Goal: Task Accomplishment & Management: Manage account settings

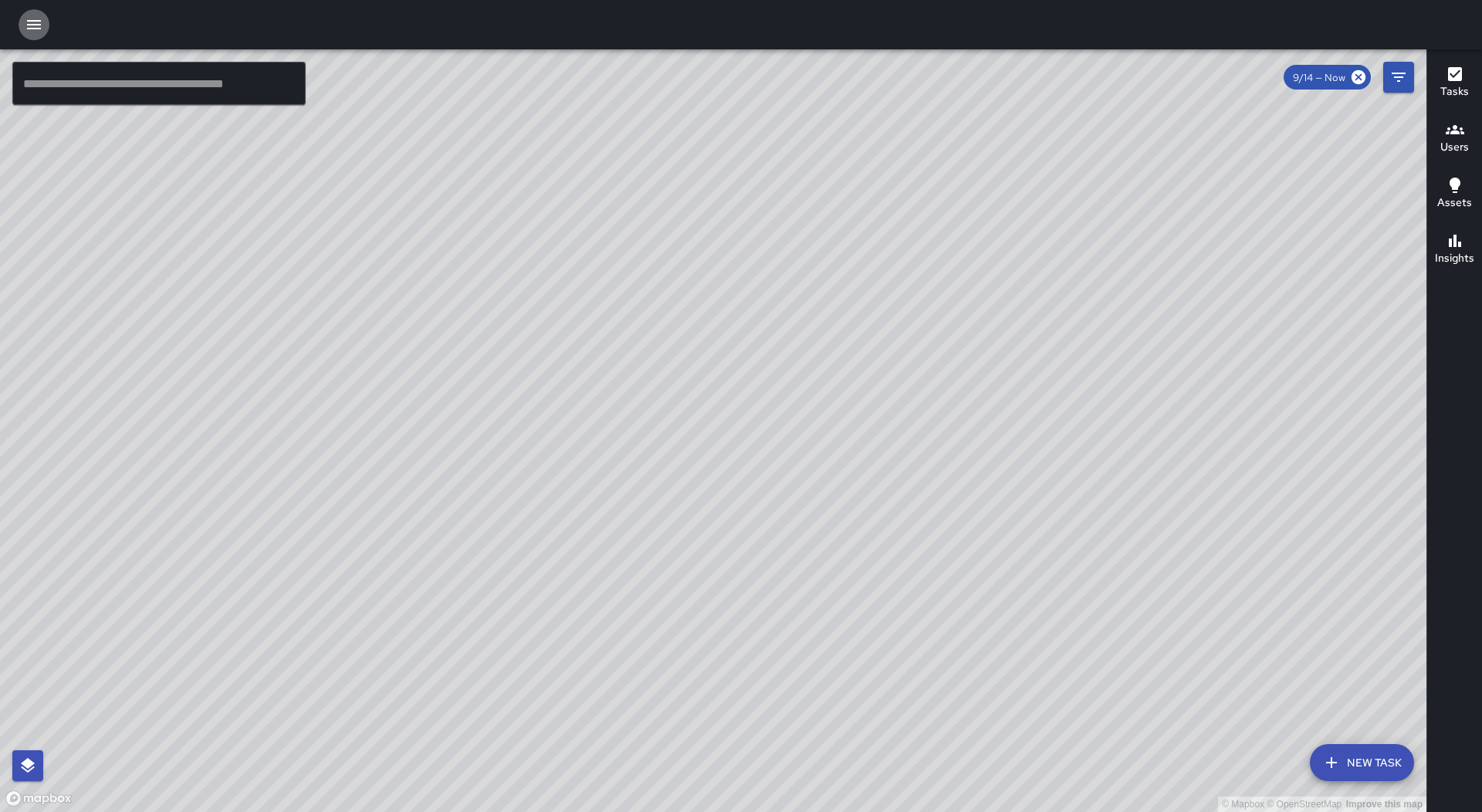
click at [41, 21] on icon "button" at bounding box center [34, 24] width 14 height 9
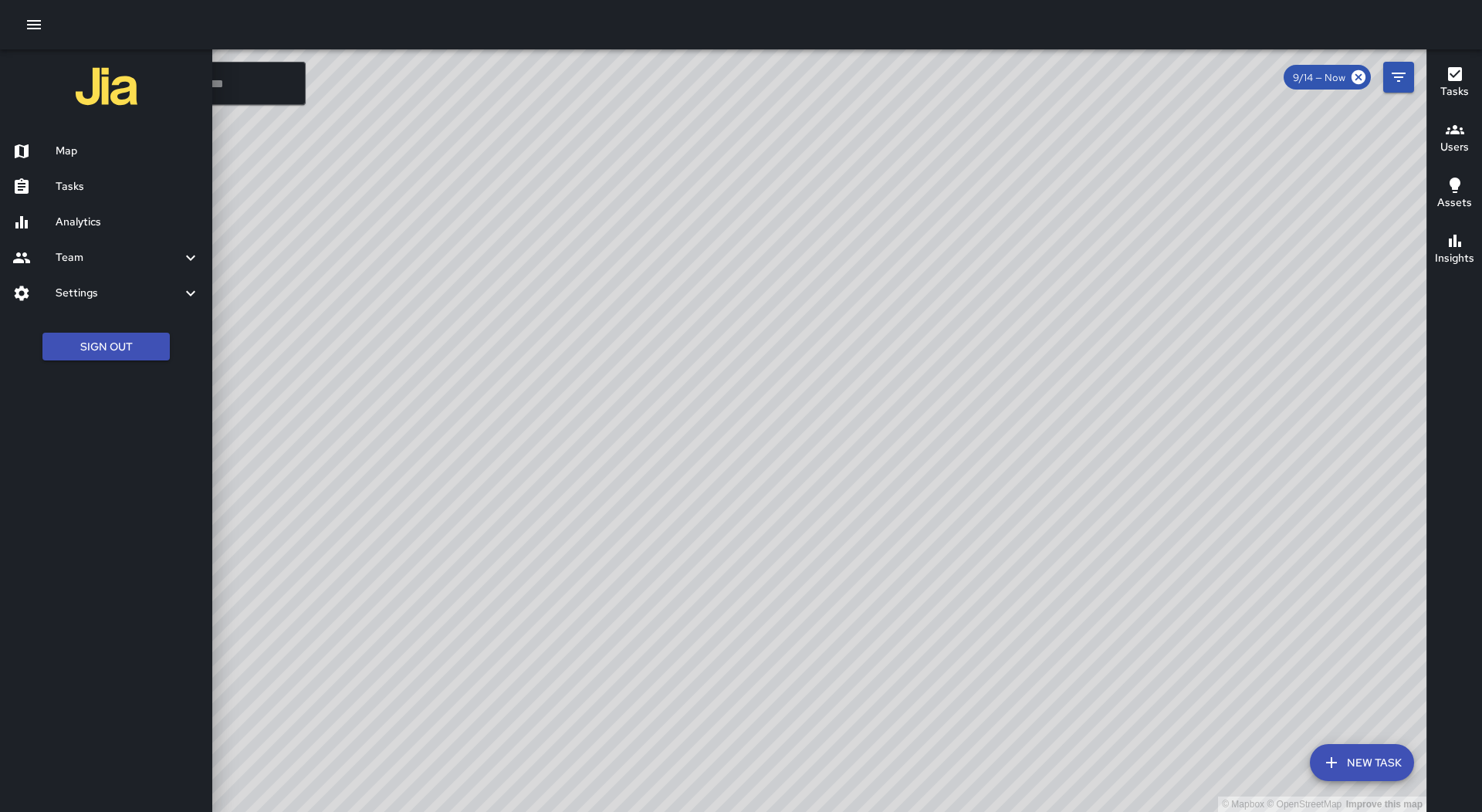
click at [111, 192] on h6 "Tasks" at bounding box center [128, 186] width 145 height 17
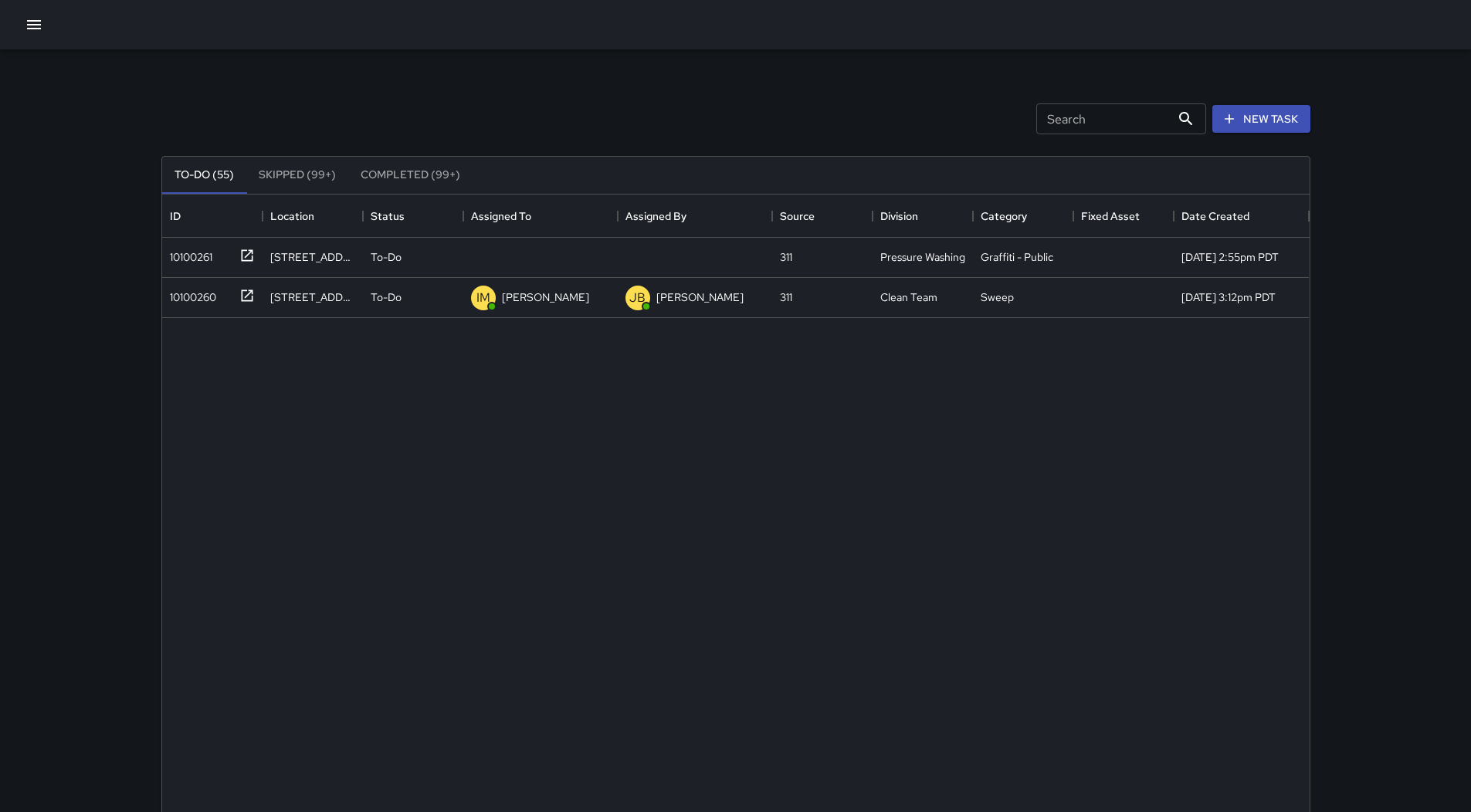
scroll to position [642, 1136]
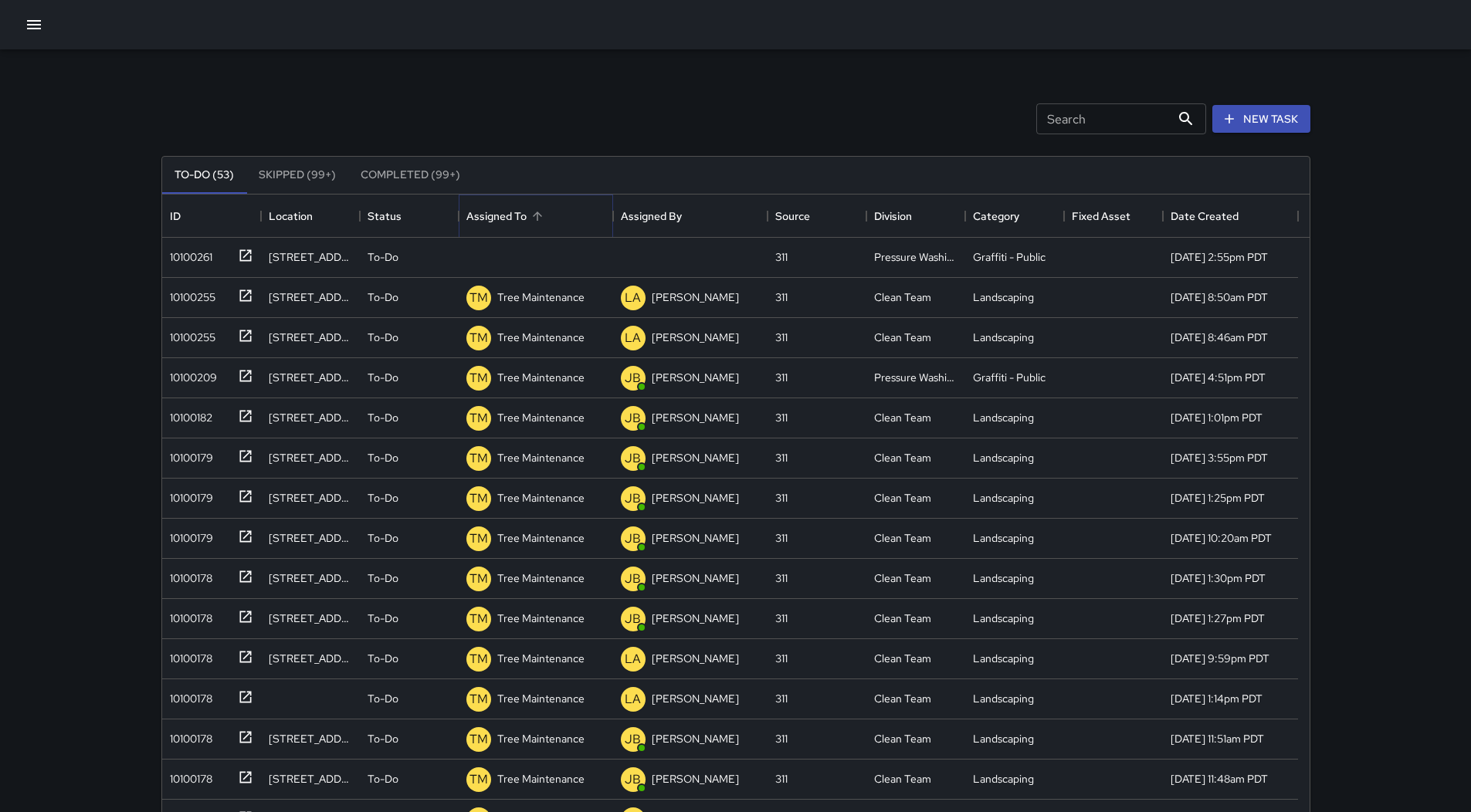
click at [527, 209] on button "Sort" at bounding box center [537, 216] width 21 height 21
click at [218, 258] on div "10100261" at bounding box center [208, 254] width 90 height 25
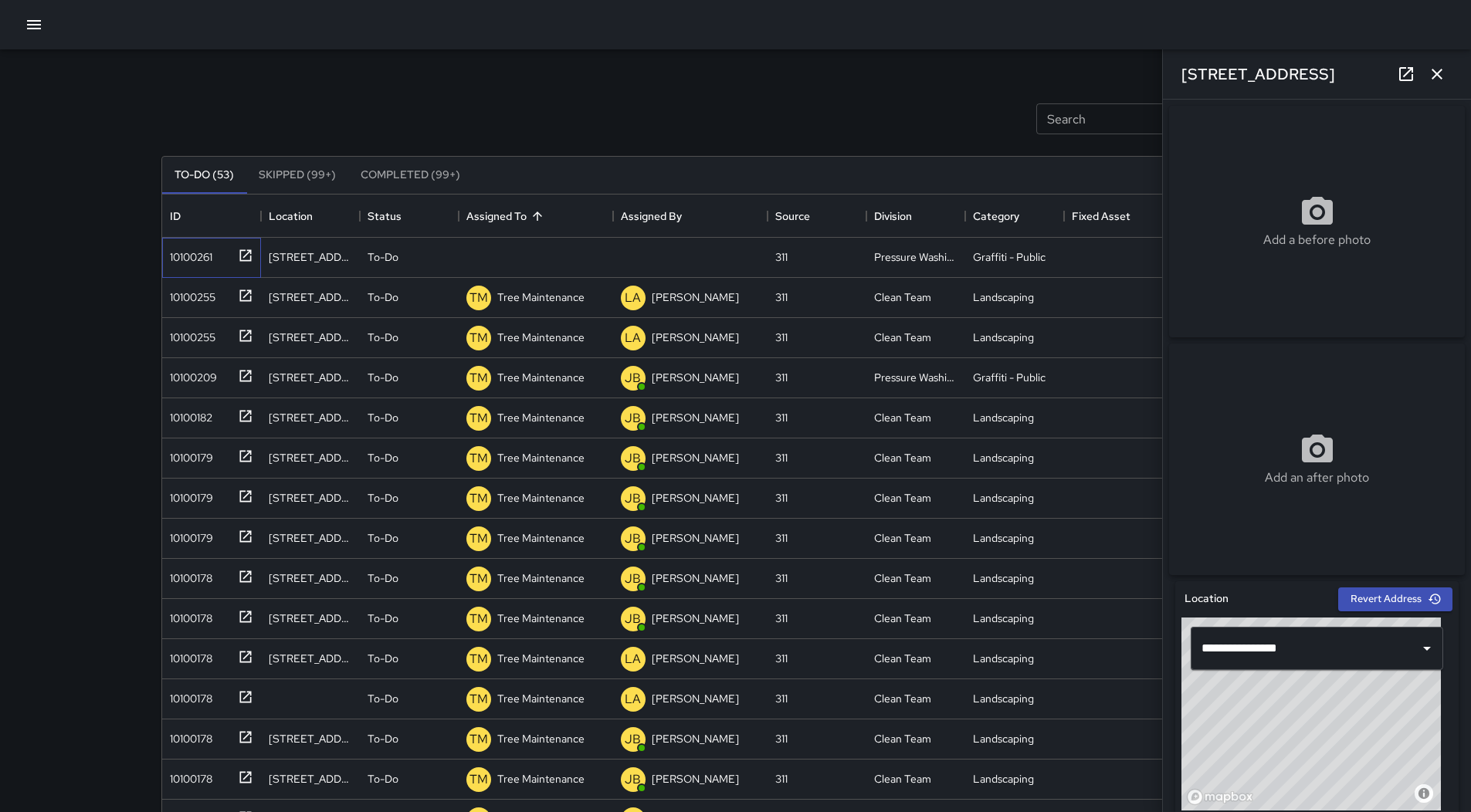
scroll to position [154, 0]
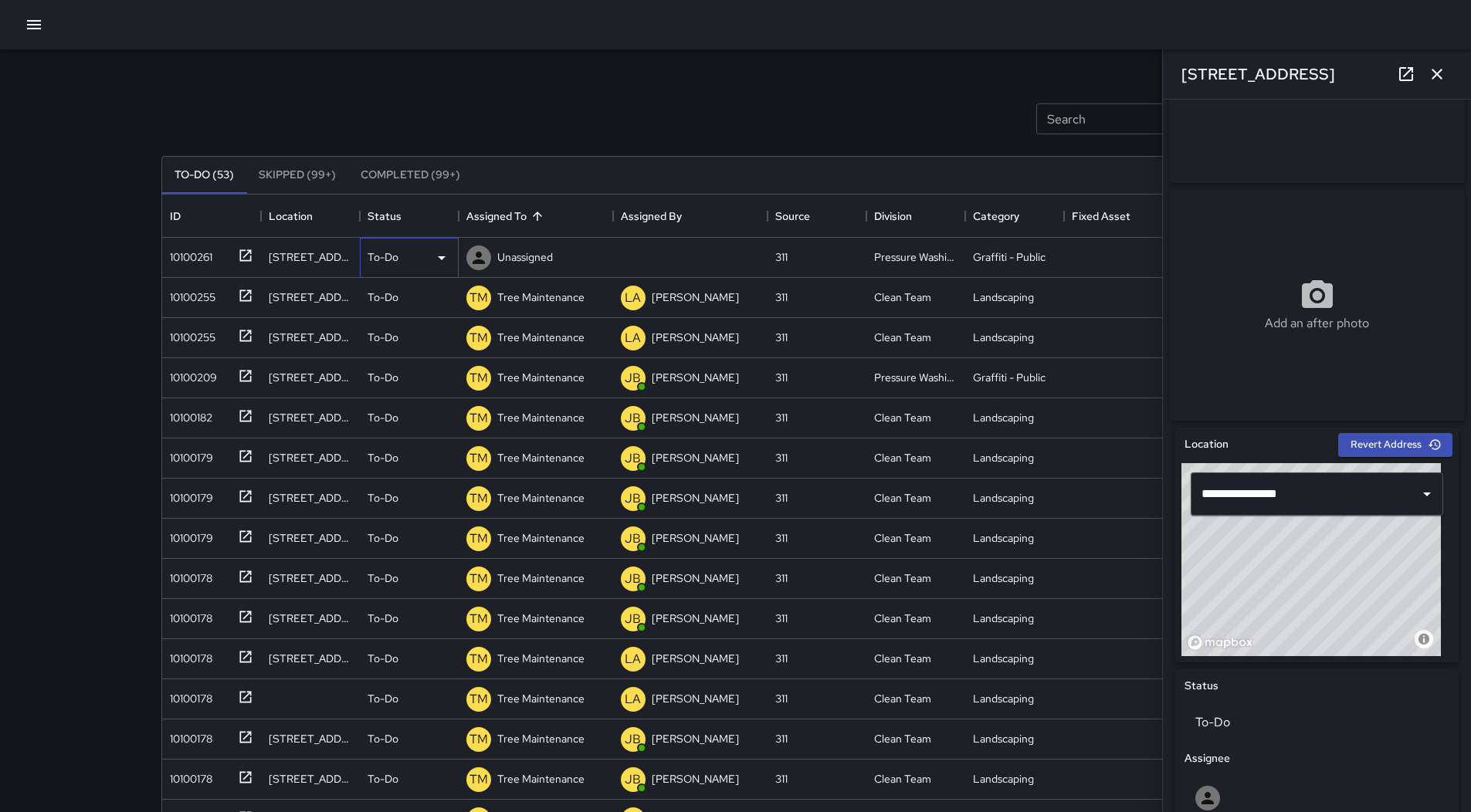
click at [429, 260] on div "To-Do" at bounding box center [410, 258] width 84 height 19
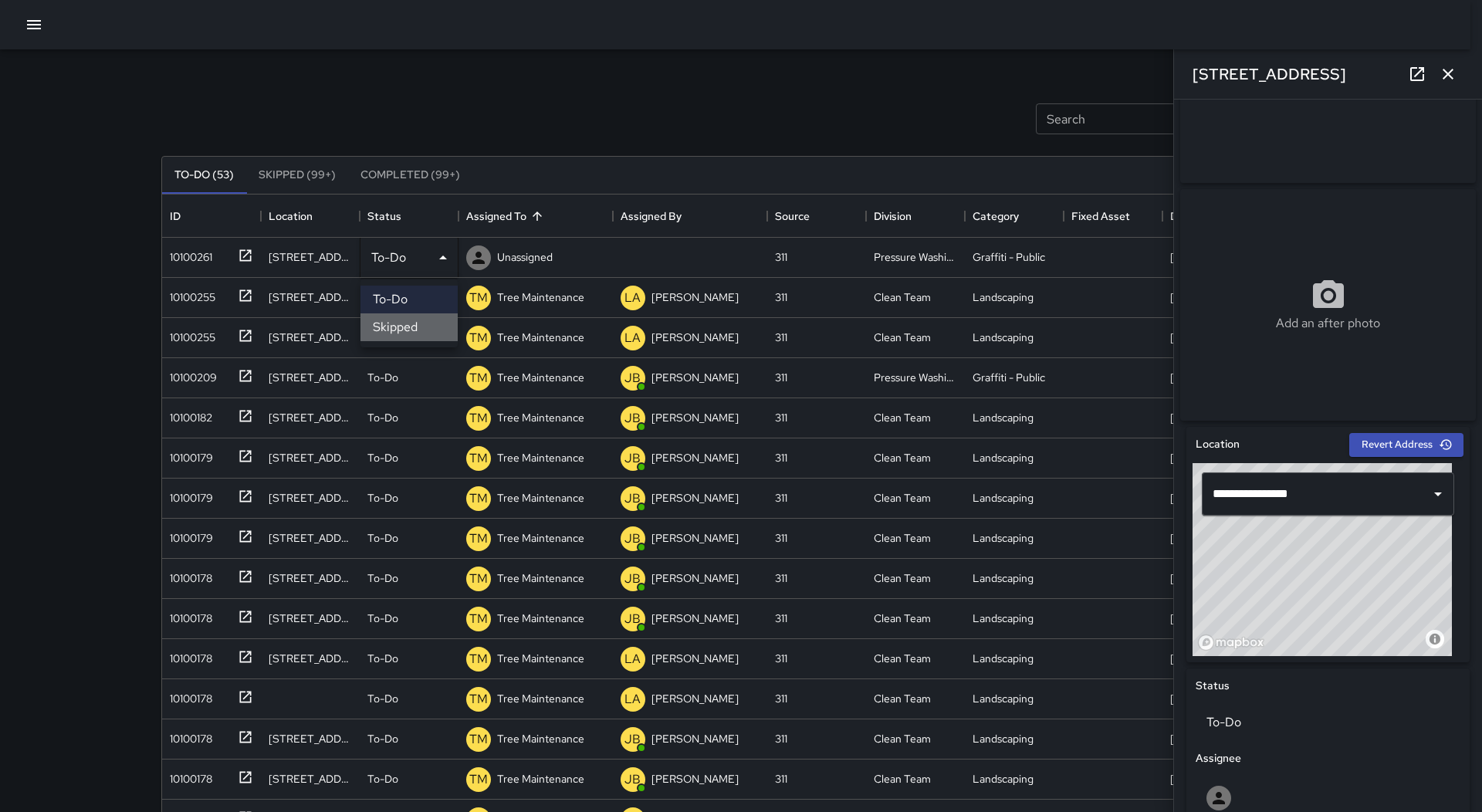
click at [424, 328] on li "Skipped" at bounding box center [409, 328] width 97 height 28
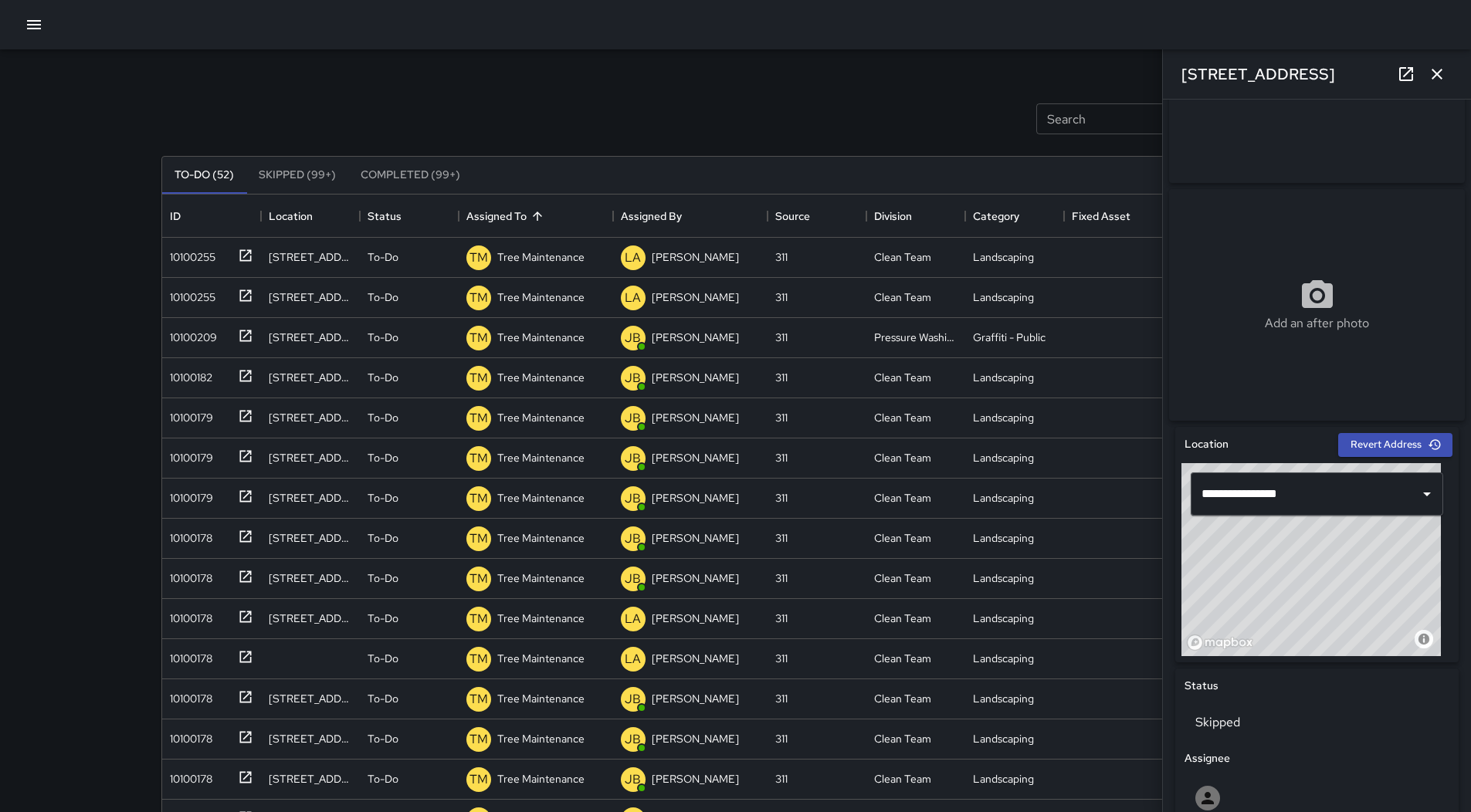
click at [20, 32] on div at bounding box center [735, 25] width 1471 height 49
click at [42, 34] on button "button" at bounding box center [34, 25] width 31 height 31
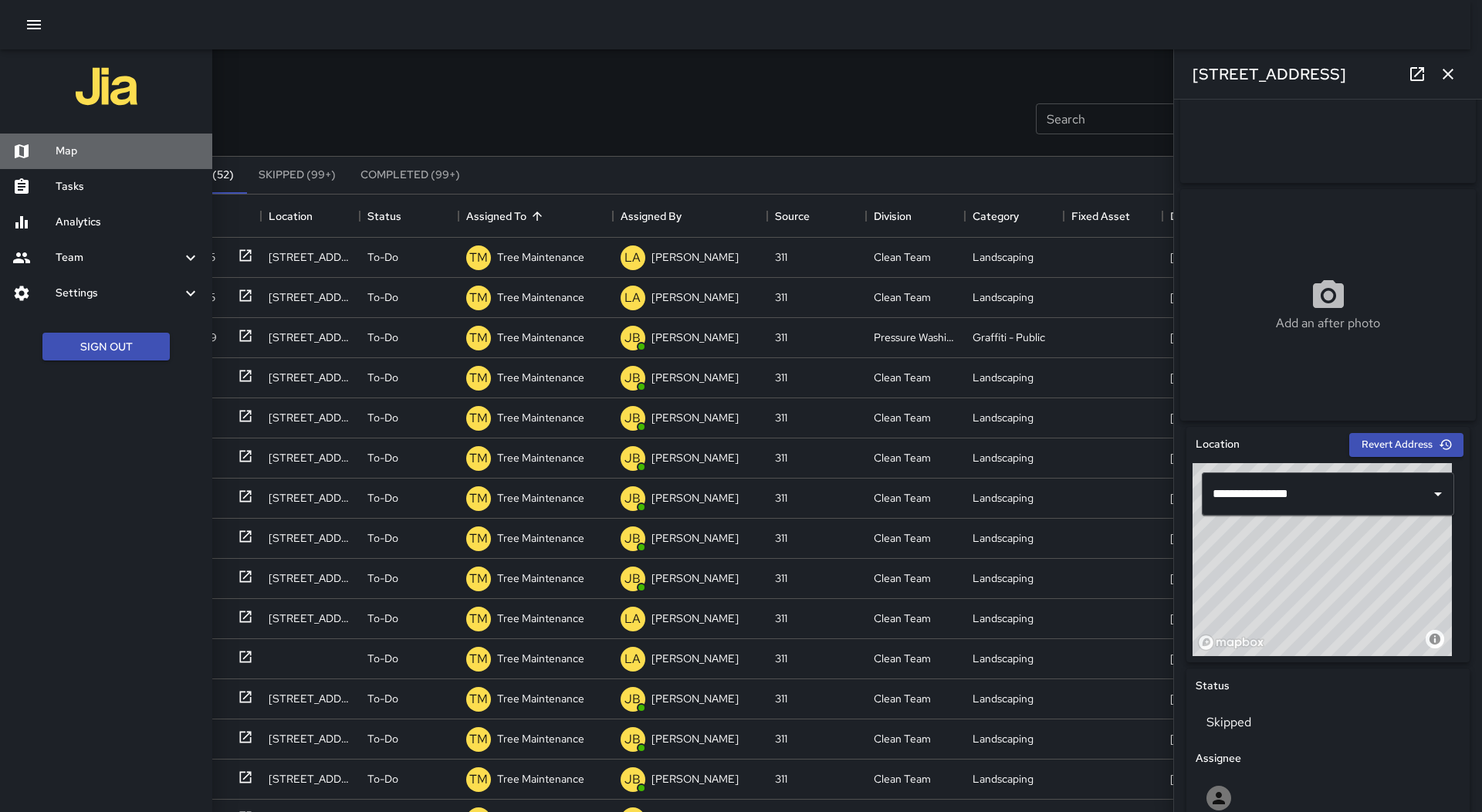
drag, startPoint x: 106, startPoint y: 155, endPoint x: 787, endPoint y: 799, distance: 937.3
click at [106, 156] on h6 "Map" at bounding box center [128, 151] width 145 height 17
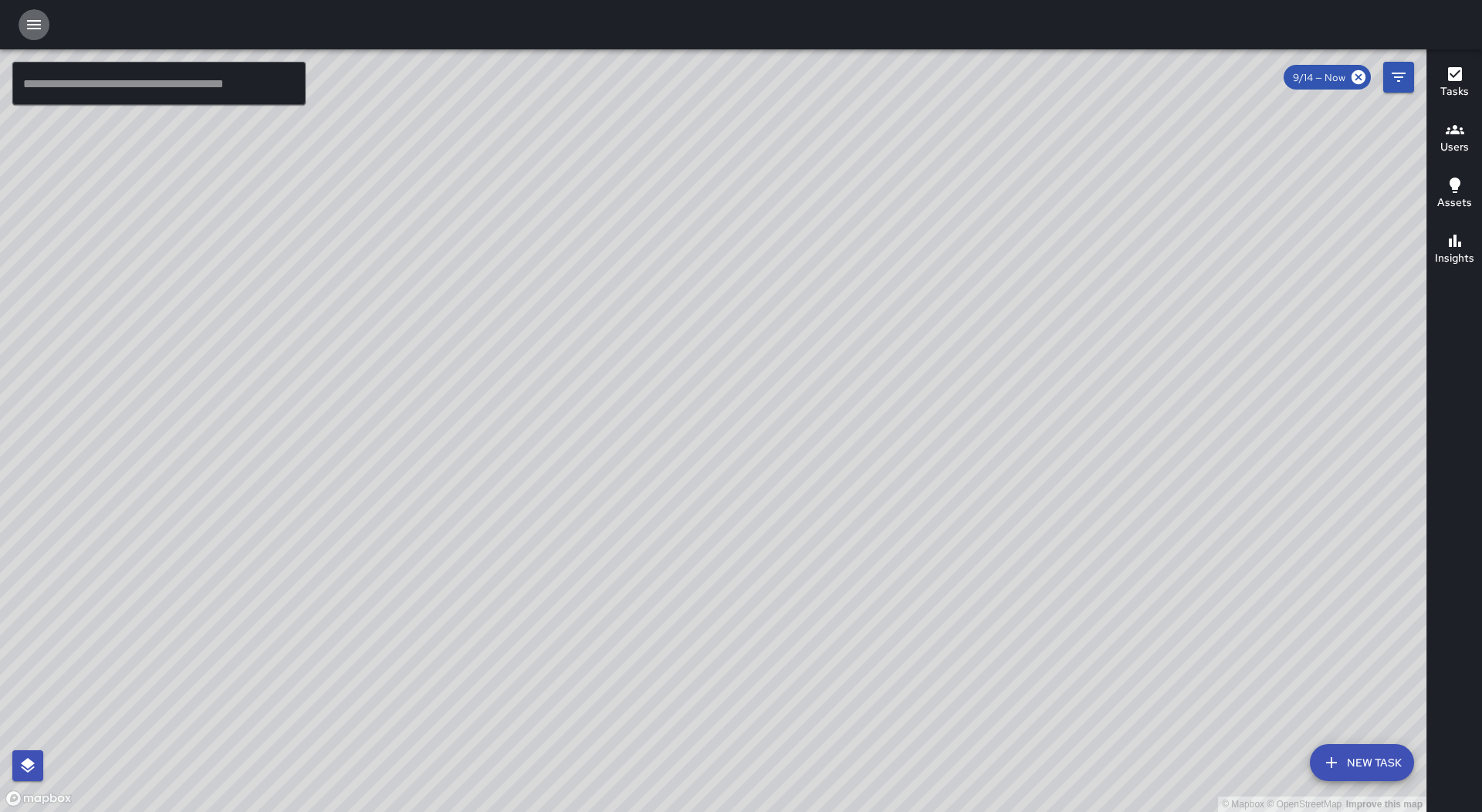
drag, startPoint x: 22, startPoint y: 23, endPoint x: 48, endPoint y: 44, distance: 33.4
click at [21, 23] on button "button" at bounding box center [34, 25] width 31 height 31
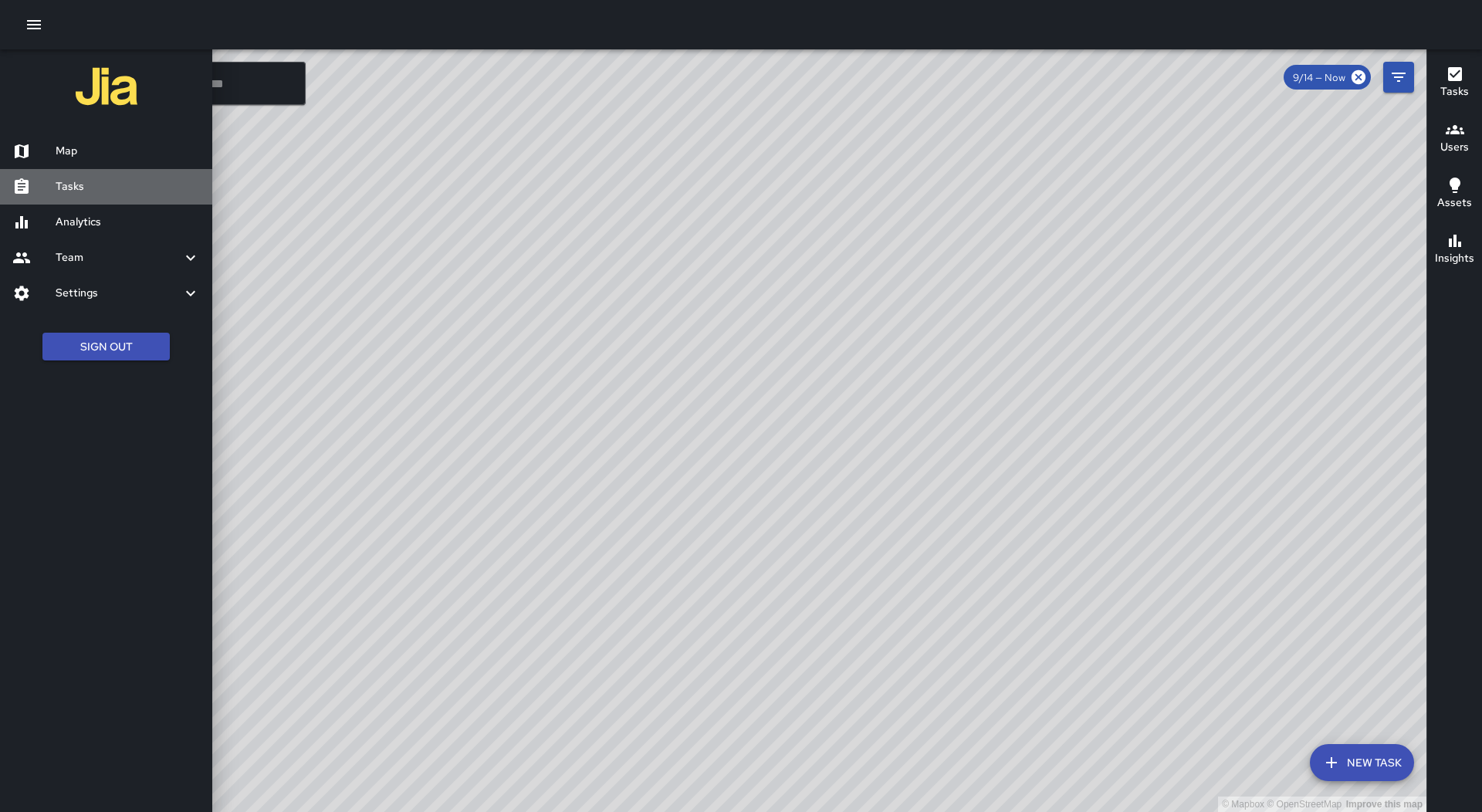
drag, startPoint x: 88, startPoint y: 184, endPoint x: 107, endPoint y: 168, distance: 24.8
click at [87, 186] on h6 "Tasks" at bounding box center [128, 186] width 145 height 17
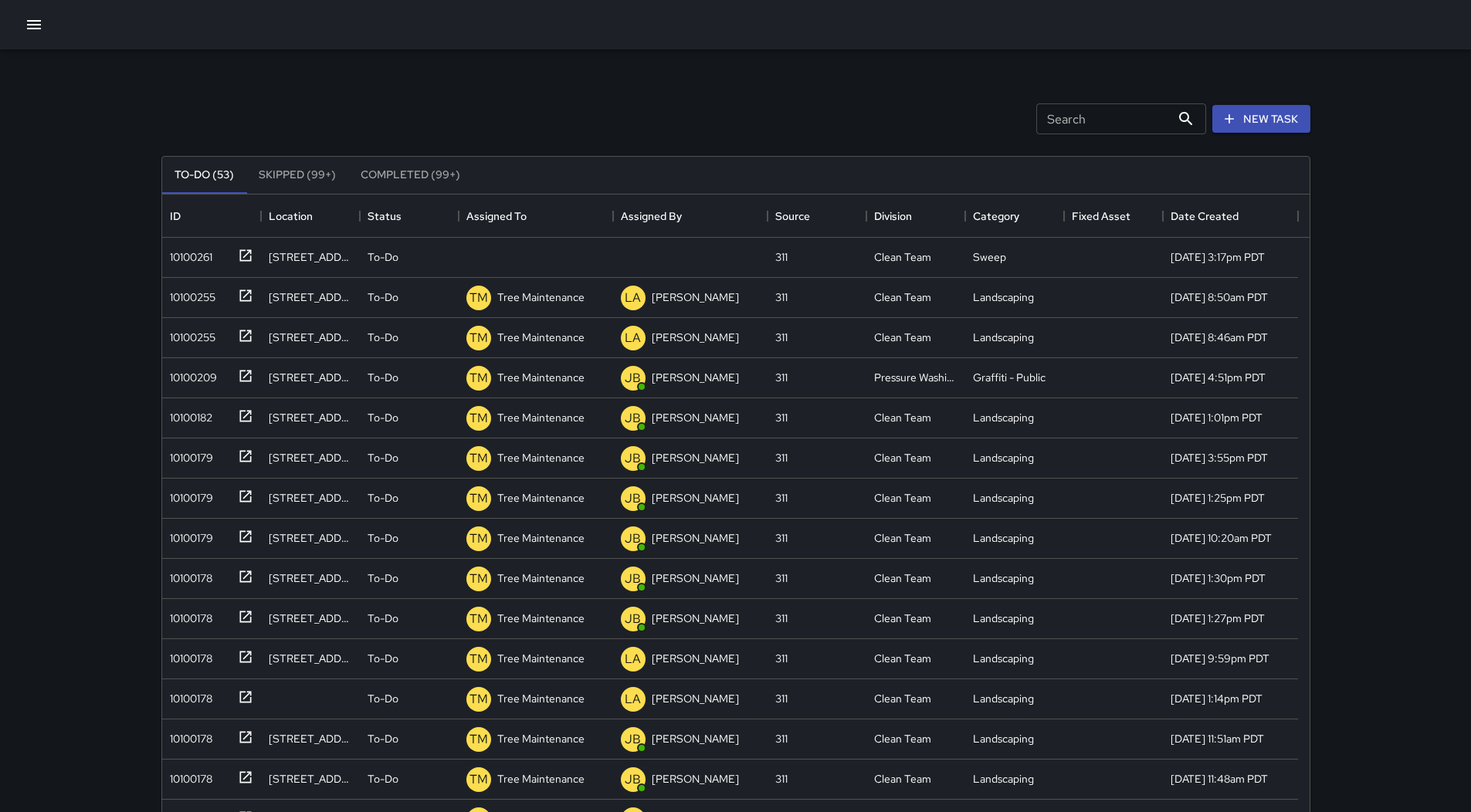
scroll to position [642, 1136]
click at [202, 267] on div "10100261" at bounding box center [211, 258] width 99 height 40
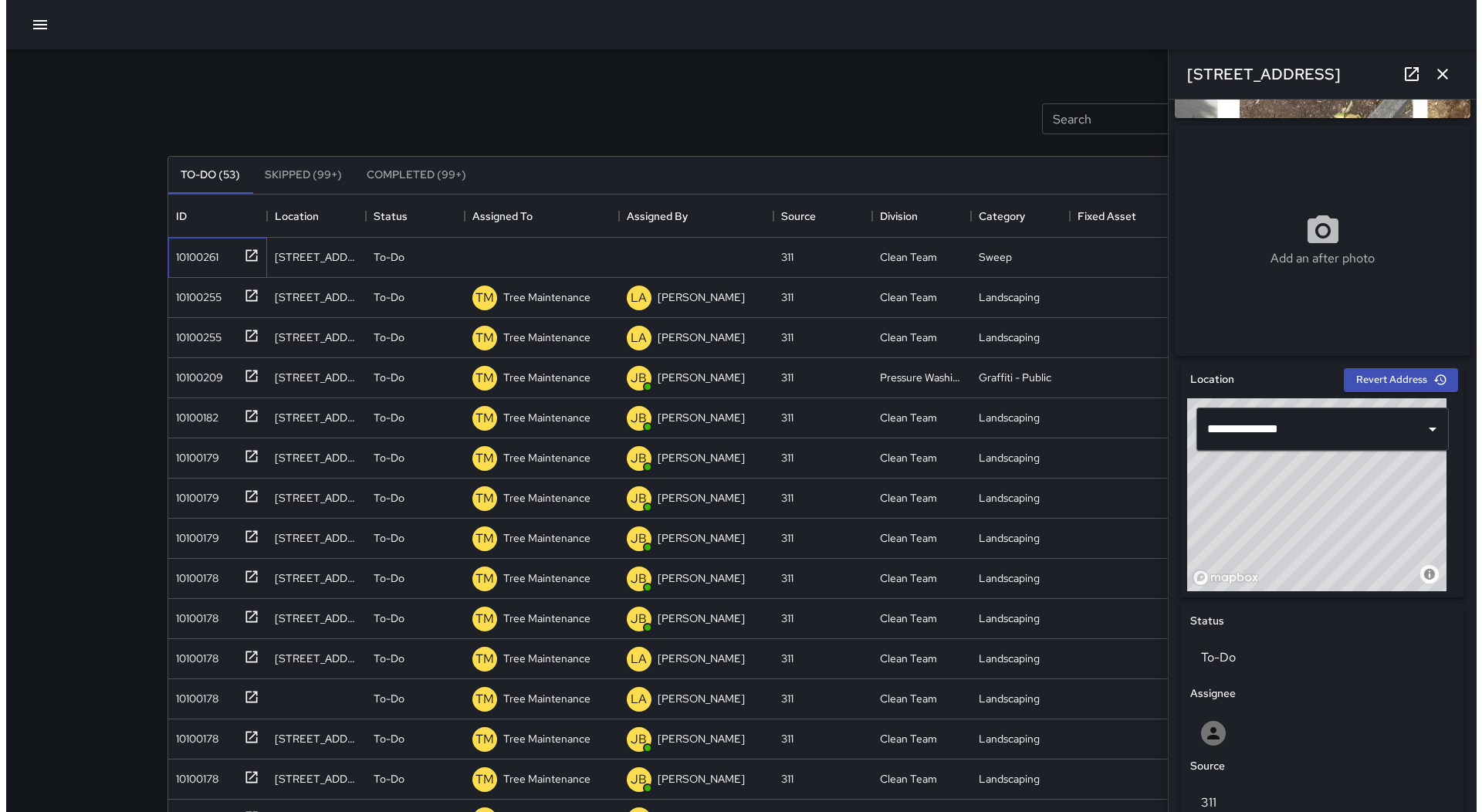
scroll to position [0, 0]
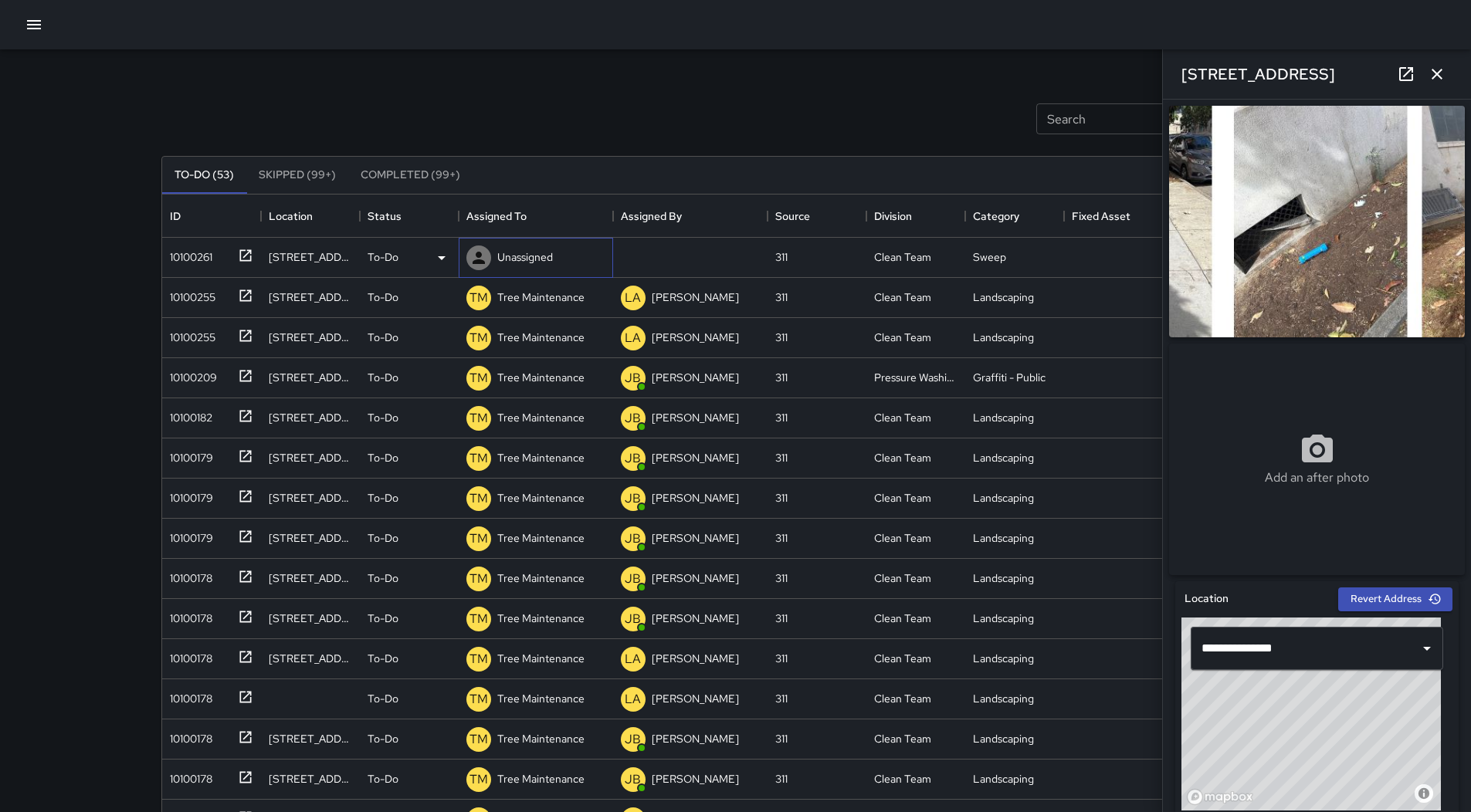
click at [548, 265] on div "Unassigned" at bounding box center [525, 257] width 62 height 21
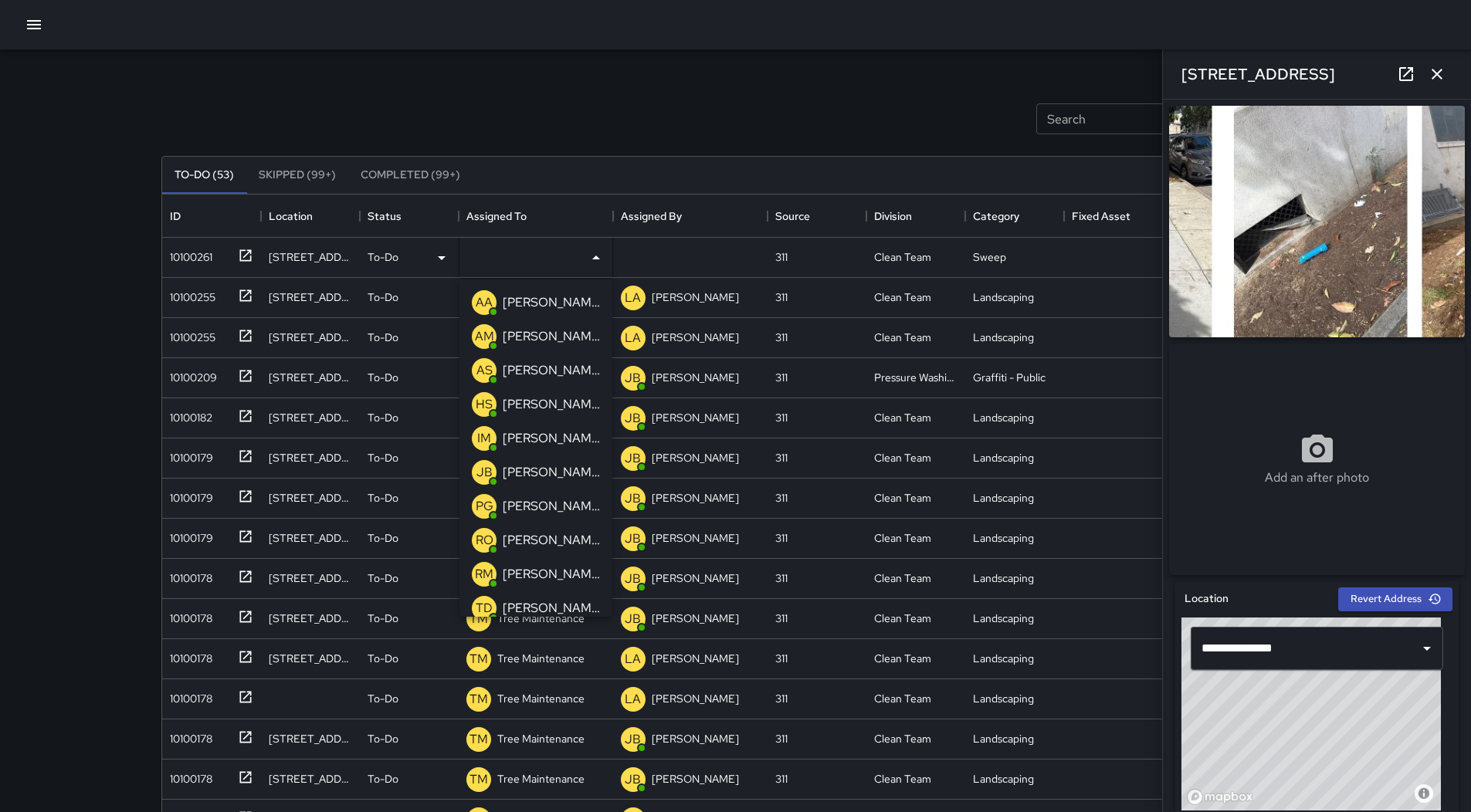
click at [551, 470] on p "[PERSON_NAME]" at bounding box center [551, 472] width 97 height 19
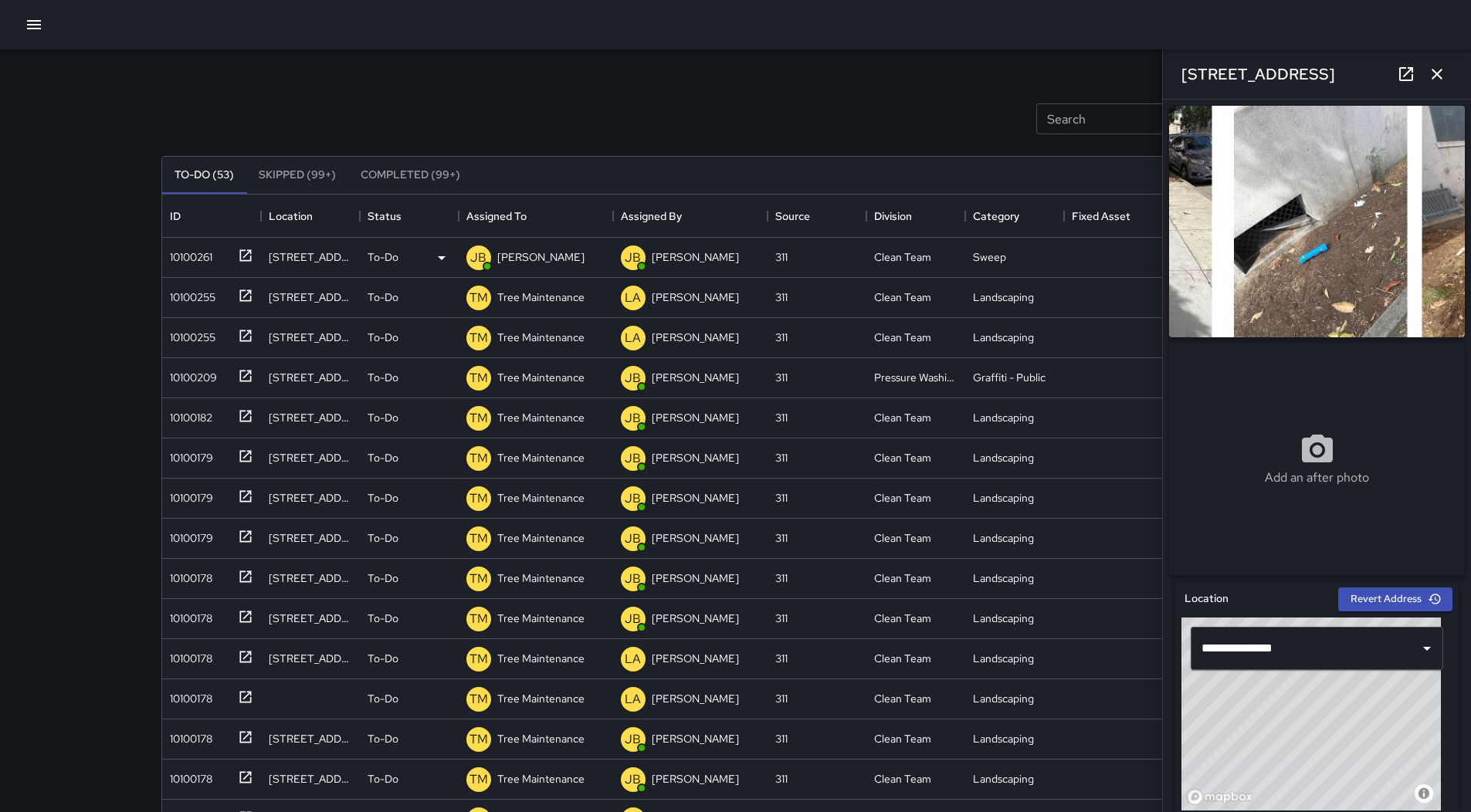
click at [38, 19] on icon "button" at bounding box center [34, 25] width 19 height 19
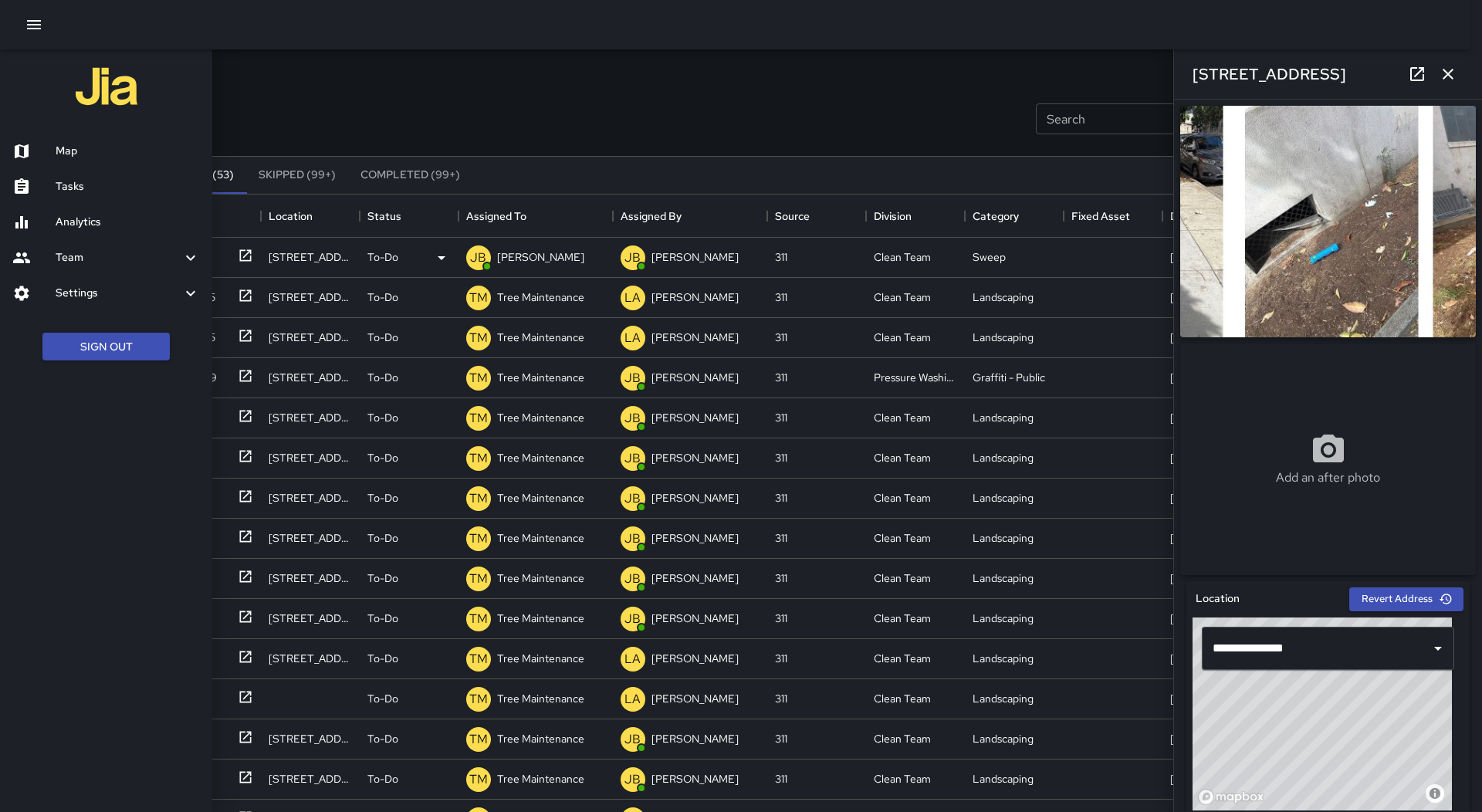
click at [75, 161] on div "Map" at bounding box center [106, 151] width 213 height 35
